Goal: Find specific page/section: Find specific page/section

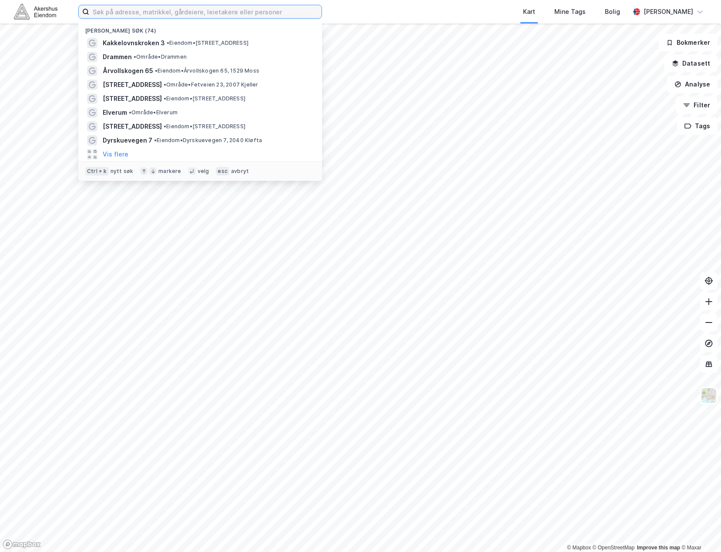
click at [199, 13] on input at bounding box center [205, 11] width 232 height 13
type input "holterveien 2"
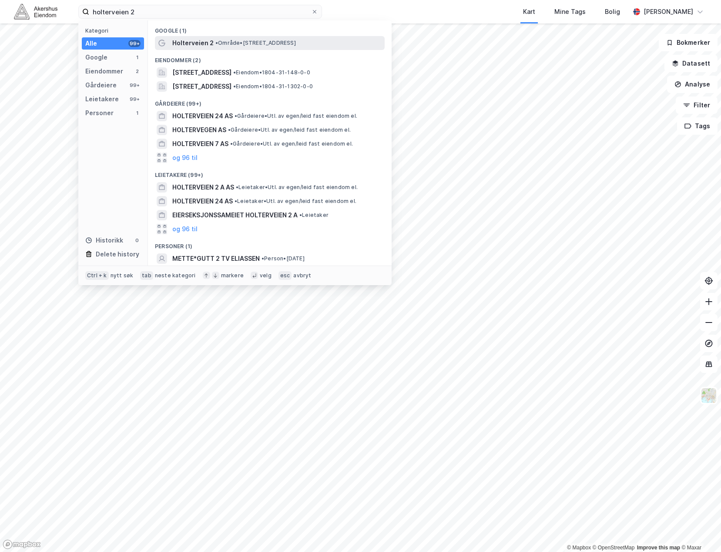
click at [233, 41] on span "• Område • [STREET_ADDRESS]" at bounding box center [255, 43] width 80 height 7
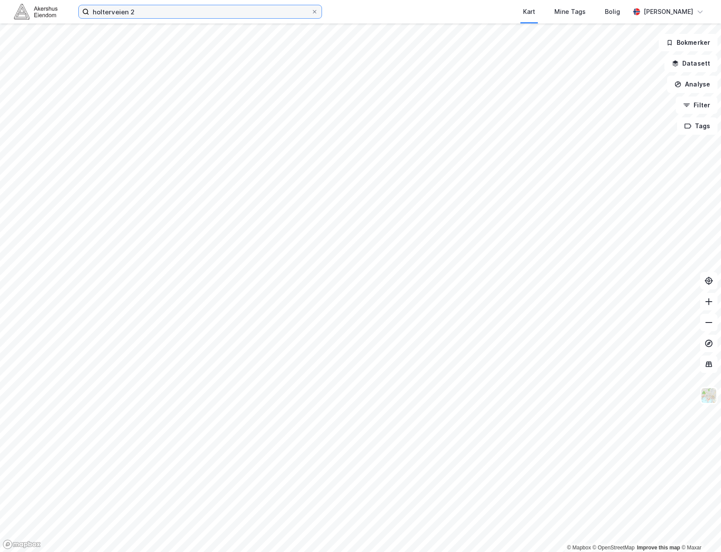
click at [144, 11] on input "holterveien 2" at bounding box center [200, 11] width 222 height 13
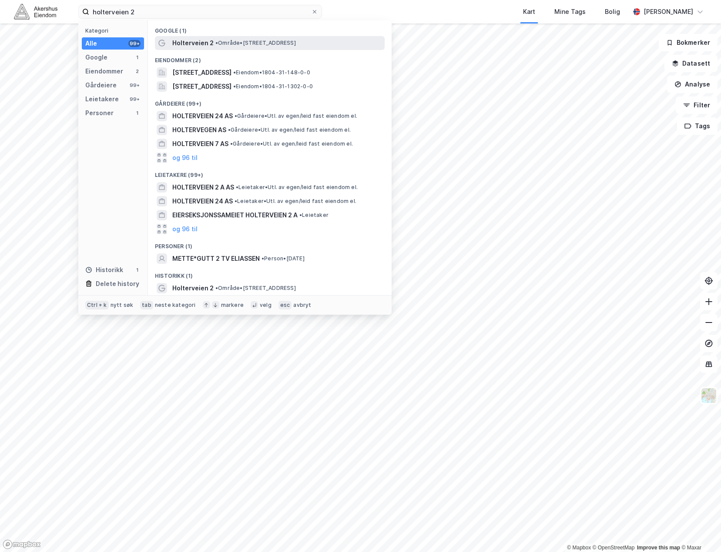
click at [221, 43] on span "• Område • [STREET_ADDRESS]" at bounding box center [255, 43] width 80 height 7
